Goal: Find specific page/section: Find specific page/section

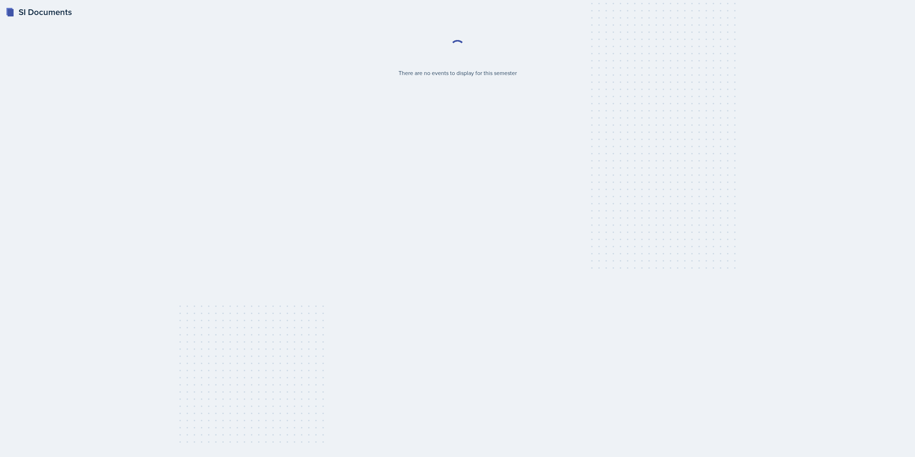
select select "2bed604d-1099-4043-b1bc-2365e8740244"
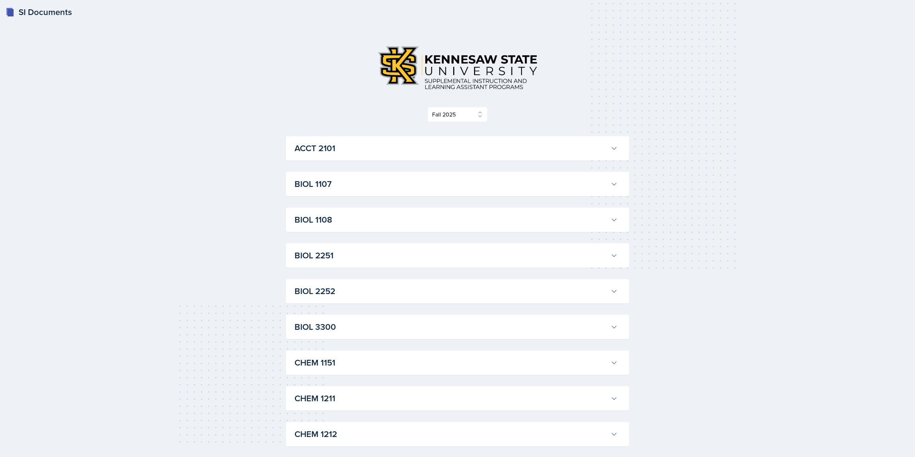
click at [616, 152] on button "ACCT 2101" at bounding box center [456, 148] width 326 height 16
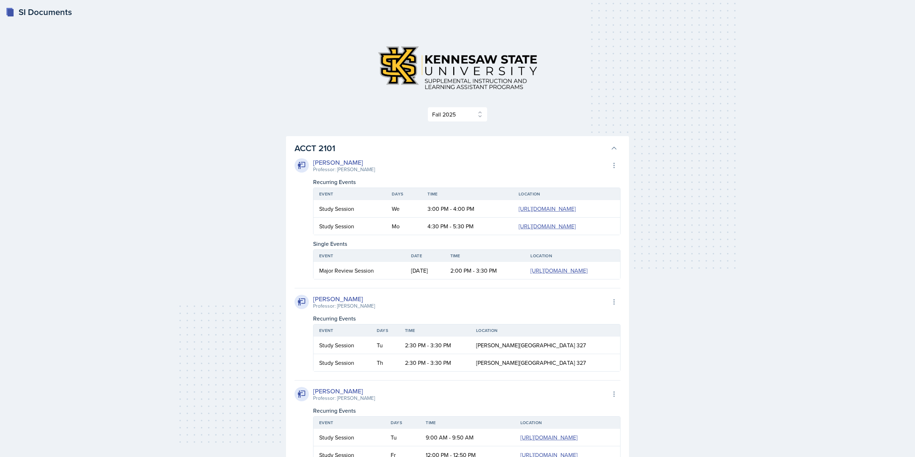
click at [615, 147] on icon at bounding box center [613, 148] width 7 height 7
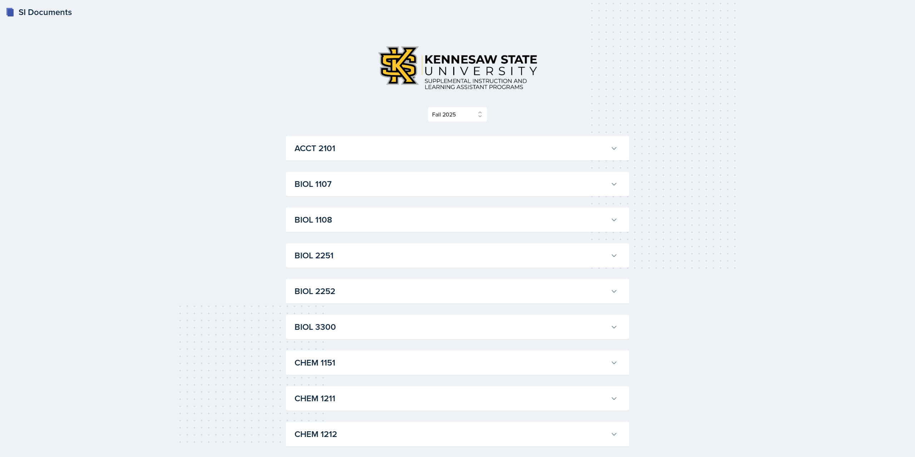
click at [614, 153] on button "ACCT 2101" at bounding box center [456, 148] width 326 height 16
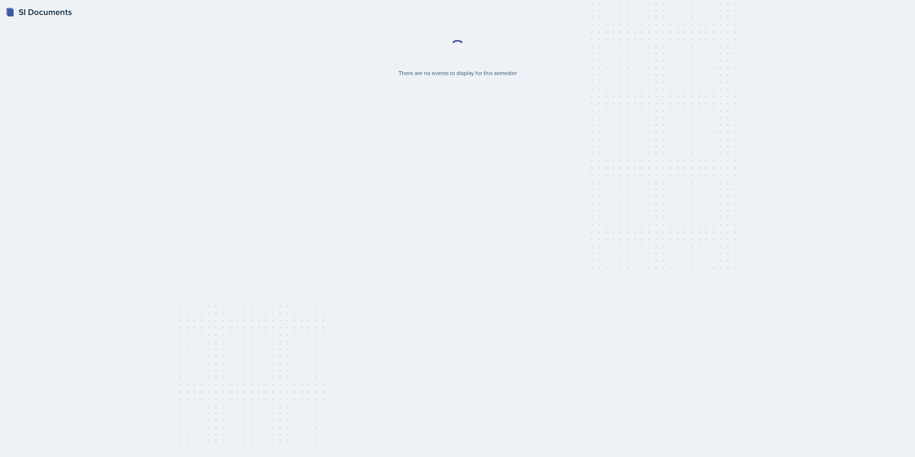
select select "2bed604d-1099-4043-b1bc-2365e8740244"
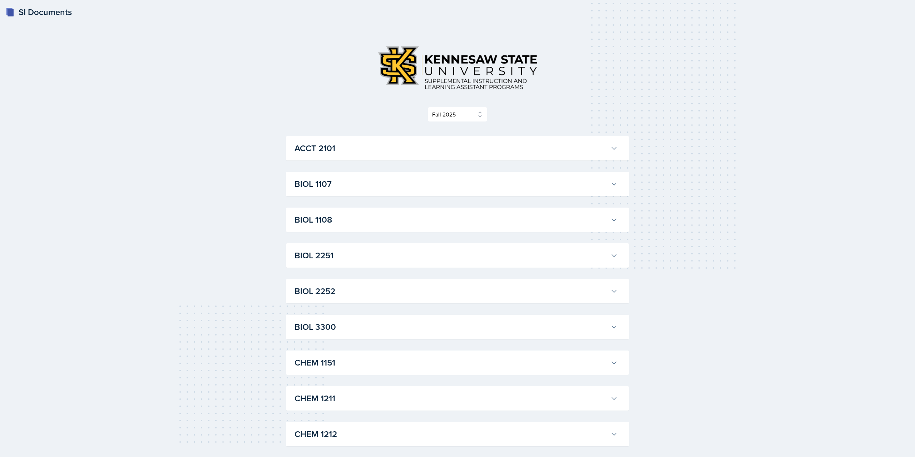
click at [372, 155] on h3 "ACCT 2101" at bounding box center [450, 148] width 313 height 13
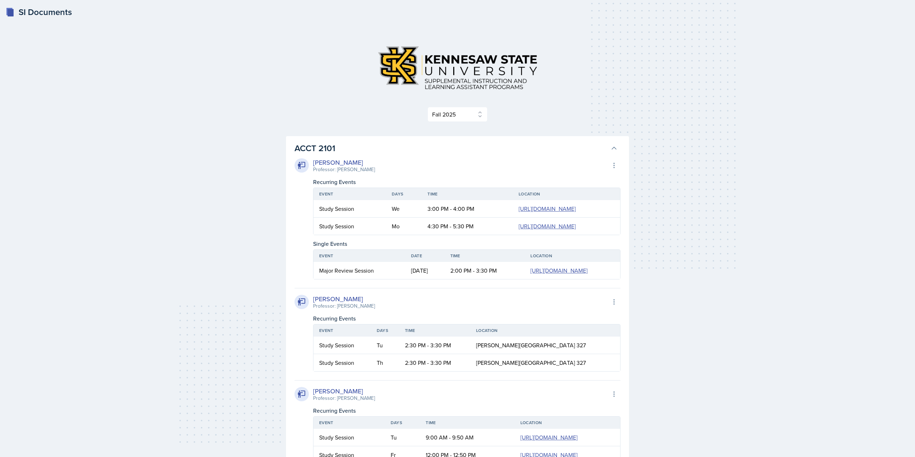
scroll to position [182, 0]
